Goal: Find contact information: Find contact information

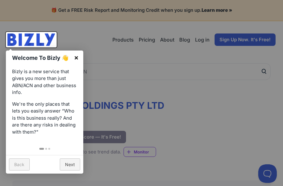
click at [77, 55] on link "×" at bounding box center [76, 57] width 14 height 14
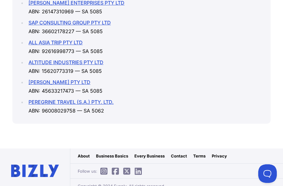
scroll to position [955, 0]
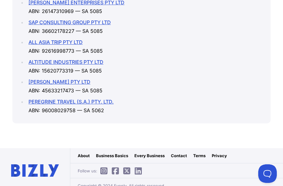
click at [79, 152] on link "About" at bounding box center [84, 155] width 12 height 6
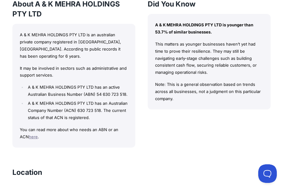
scroll to position [336, 0]
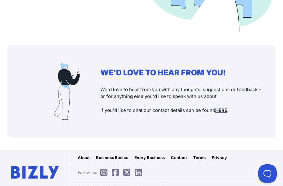
scroll to position [750, 0]
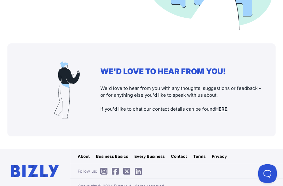
click at [176, 153] on link "Contact" at bounding box center [179, 156] width 16 height 6
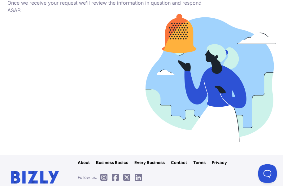
scroll to position [424, 0]
